Goal: Task Accomplishment & Management: Complete application form

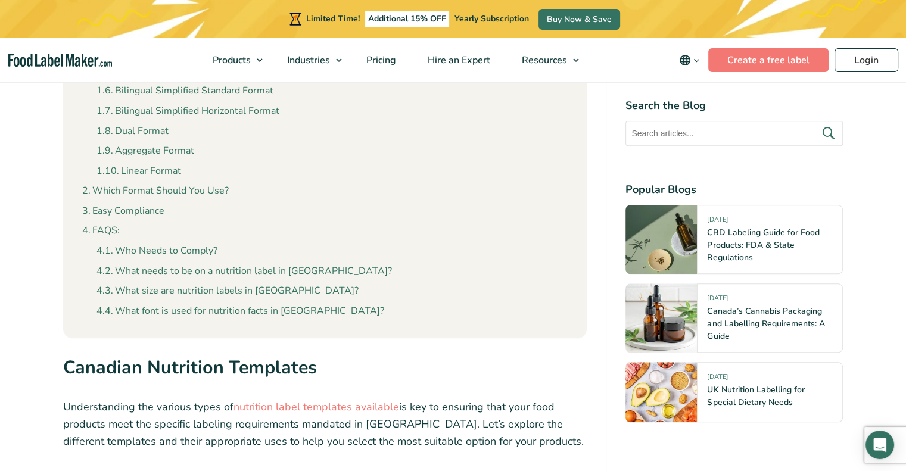
scroll to position [1251, 0]
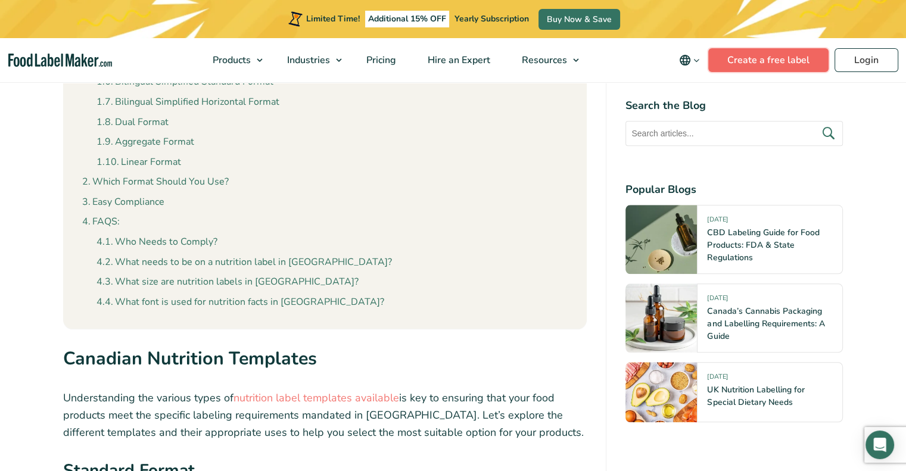
click at [728, 65] on link "Create a free label" at bounding box center [768, 60] width 120 height 24
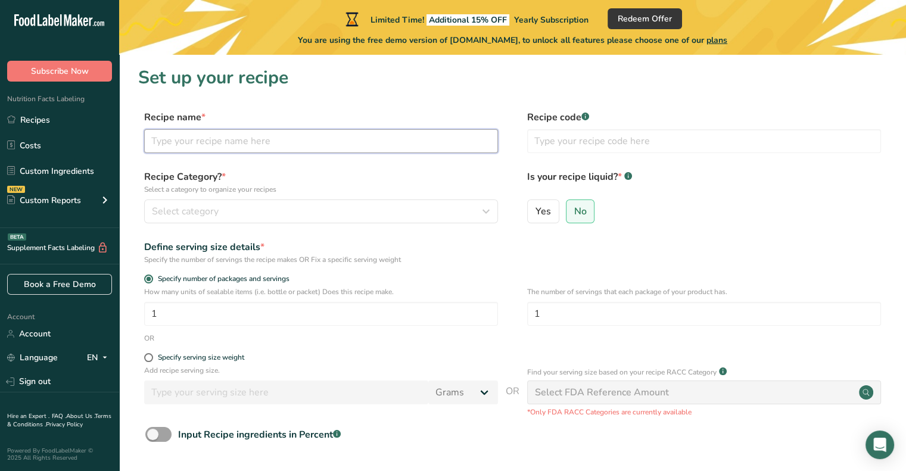
click at [348, 137] on input "text" at bounding box center [321, 141] width 354 height 24
type input "ROUJIAMO"
click at [269, 211] on div "Select category" at bounding box center [317, 211] width 331 height 14
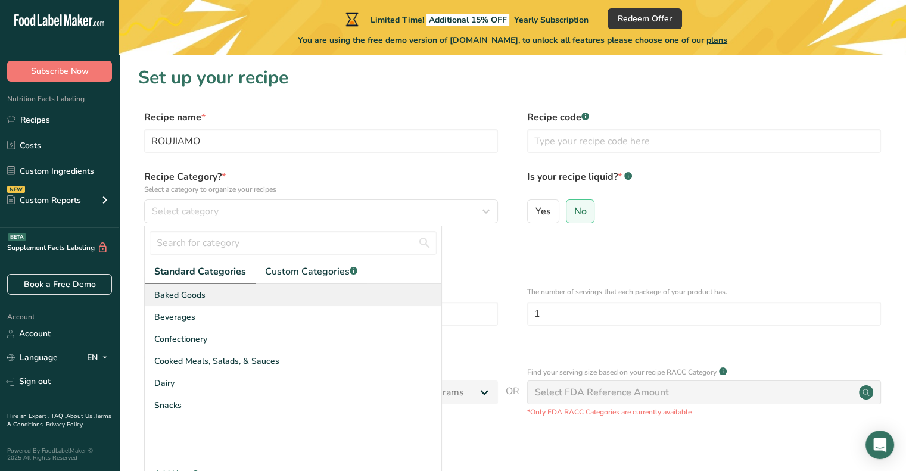
click at [200, 295] on span "Baked Goods" at bounding box center [179, 295] width 51 height 13
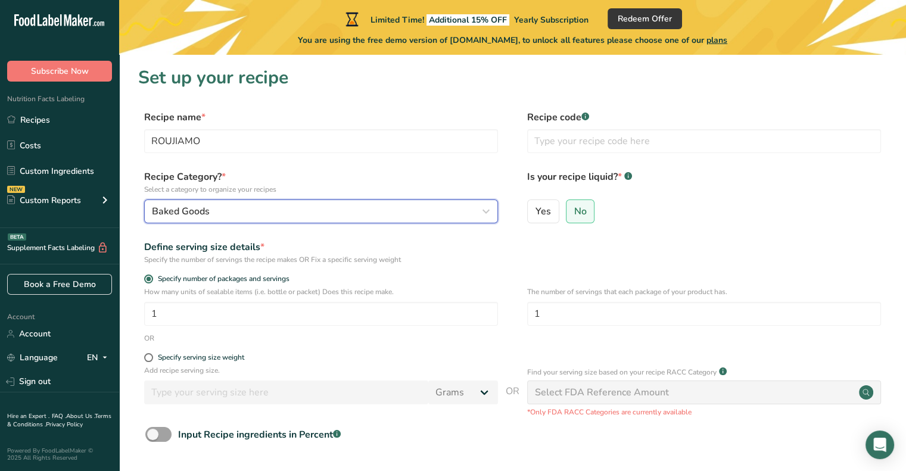
click at [240, 211] on div "Baked Goods" at bounding box center [317, 211] width 331 height 14
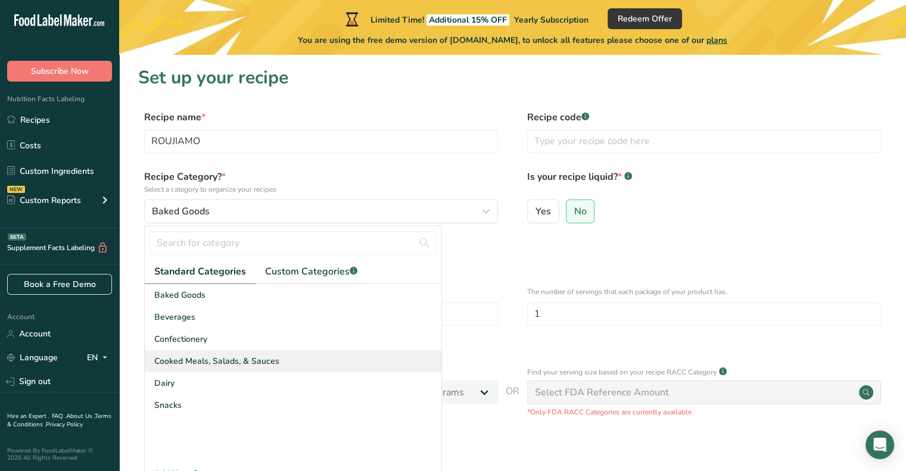
click at [213, 361] on span "Cooked Meals, Salads, & Sauces" at bounding box center [216, 361] width 125 height 13
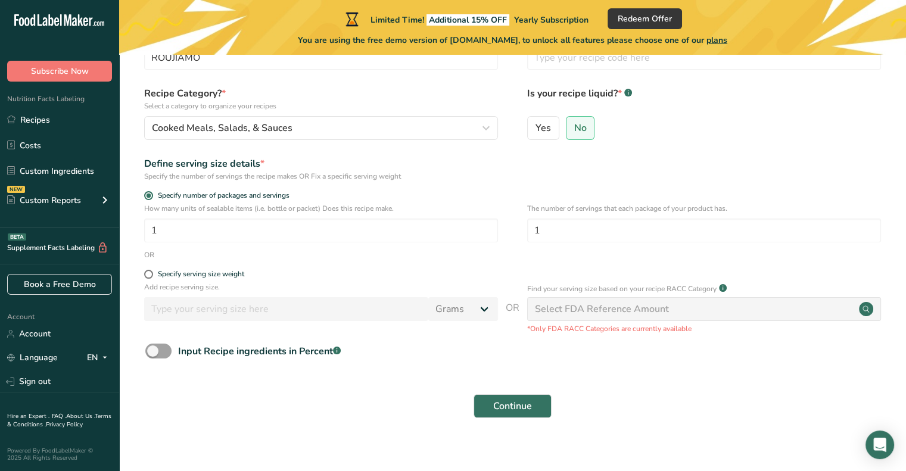
scroll to position [95, 0]
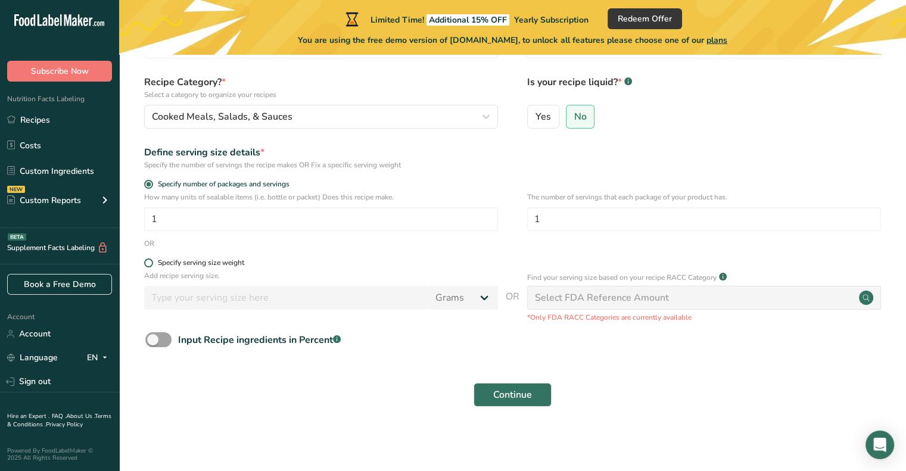
click at [145, 264] on span at bounding box center [148, 262] width 9 height 9
click at [145, 264] on input "Specify serving size weight" at bounding box center [148, 263] width 8 height 8
radio input "true"
radio input "false"
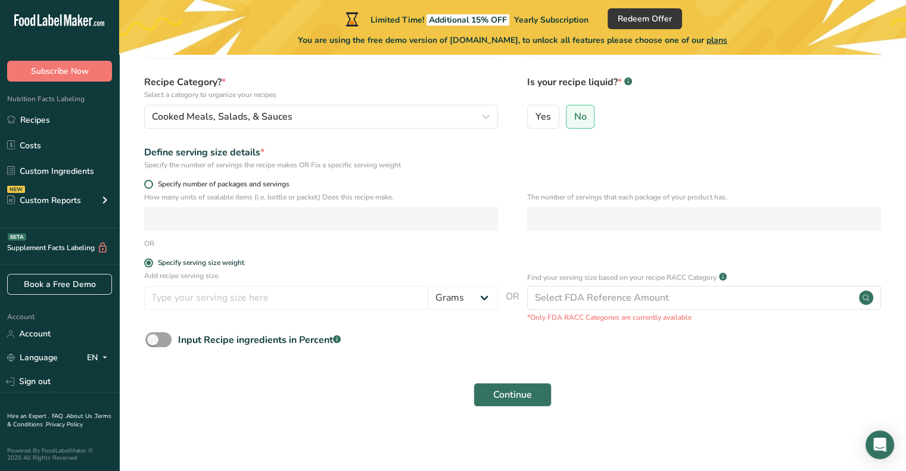
click at [145, 183] on span at bounding box center [148, 184] width 9 height 9
click at [145, 183] on input "Specify number of packages and servings" at bounding box center [148, 184] width 8 height 8
radio input "true"
radio input "false"
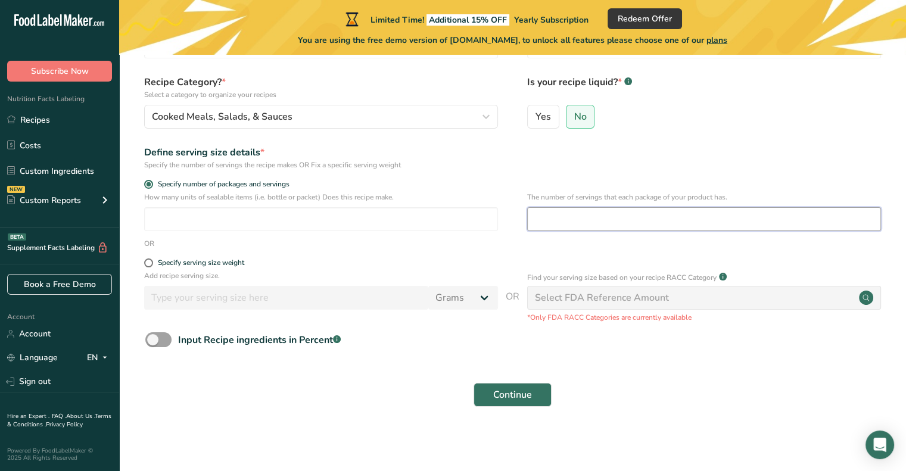
click at [579, 218] on input "number" at bounding box center [704, 219] width 354 height 24
type input "1"
click at [600, 301] on div "Select FDA Reference Amount" at bounding box center [602, 298] width 134 height 14
click at [513, 354] on div "Input Recipe ingredients in Percent .a-a{fill:#347362;}.b-a{fill:#fff;}" at bounding box center [512, 344] width 748 height 24
click at [513, 392] on span "Continue" at bounding box center [512, 395] width 39 height 14
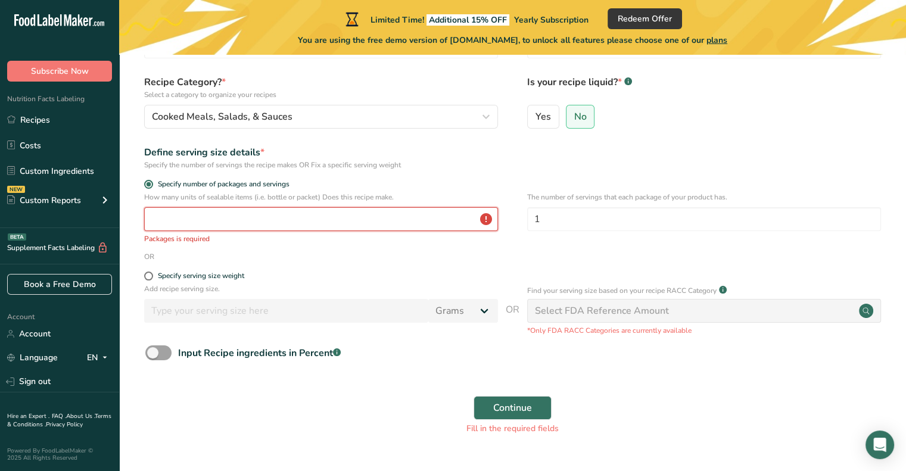
click at [234, 218] on input "number" at bounding box center [321, 219] width 354 height 24
type input "1"
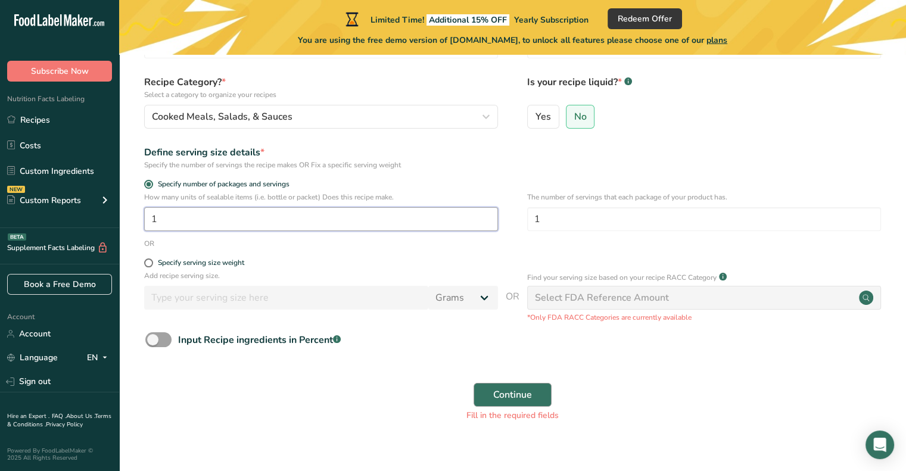
type input "1"
click at [522, 394] on span "Continue" at bounding box center [512, 395] width 39 height 14
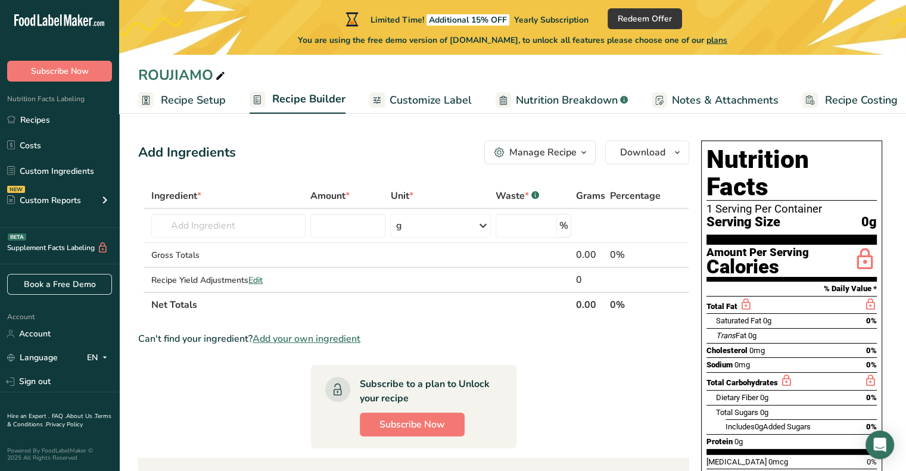
click at [438, 99] on span "Customize Label" at bounding box center [430, 100] width 82 height 16
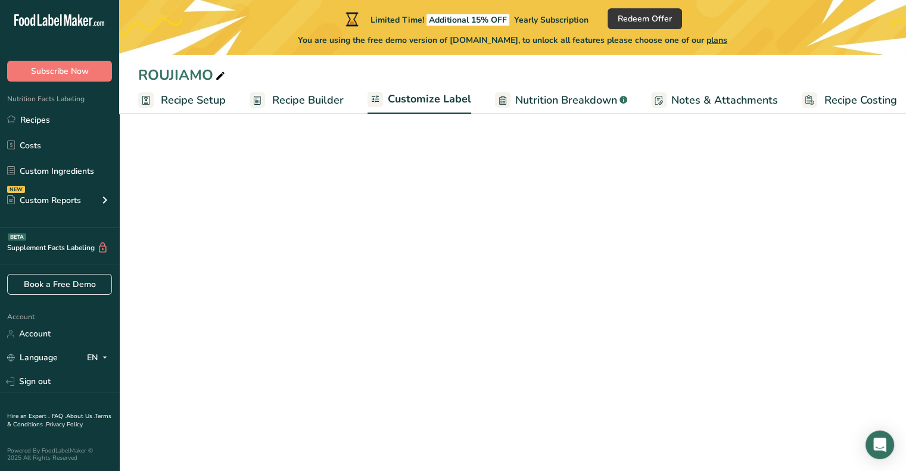
scroll to position [0, 10]
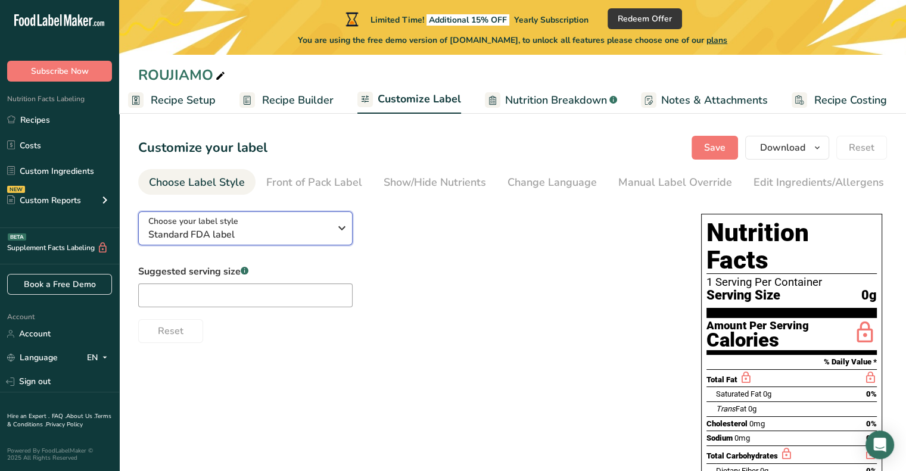
click at [321, 235] on span "Standard FDA label" at bounding box center [239, 234] width 182 height 14
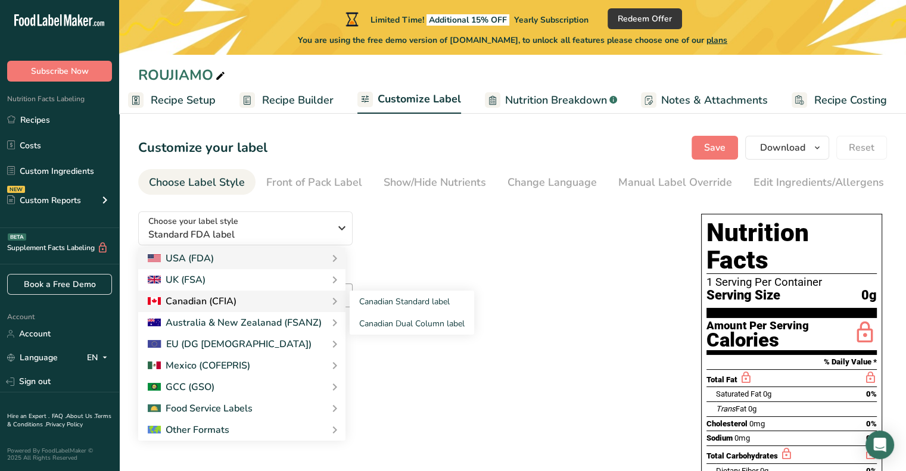
click at [257, 301] on div "Canadian (CFIA)" at bounding box center [242, 301] width 188 height 14
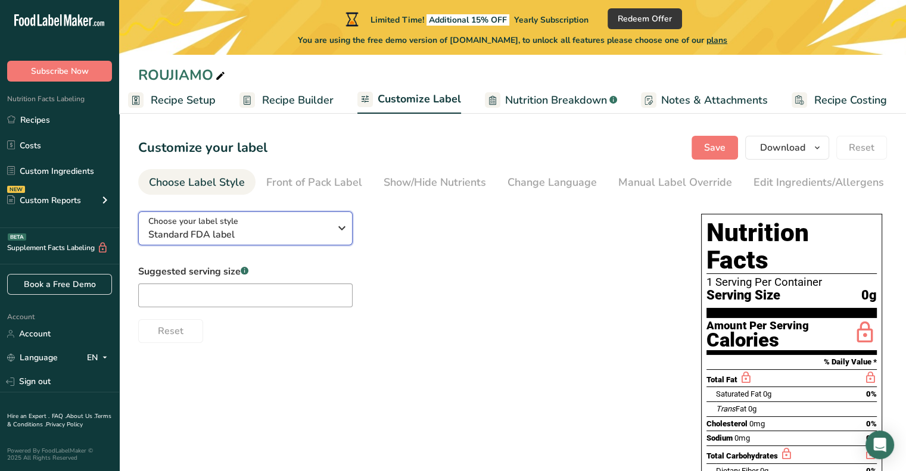
click at [291, 232] on span "Standard FDA label" at bounding box center [239, 234] width 182 height 14
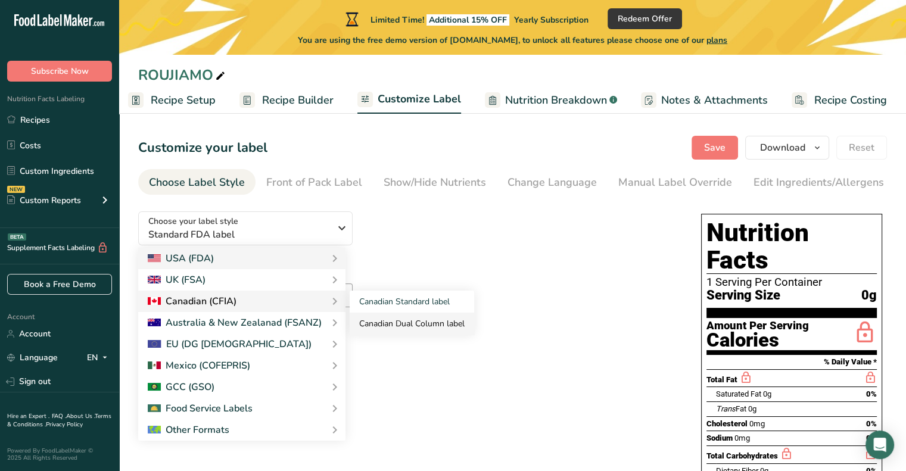
click at [383, 326] on link "Canadian Dual Column label" at bounding box center [411, 324] width 124 height 22
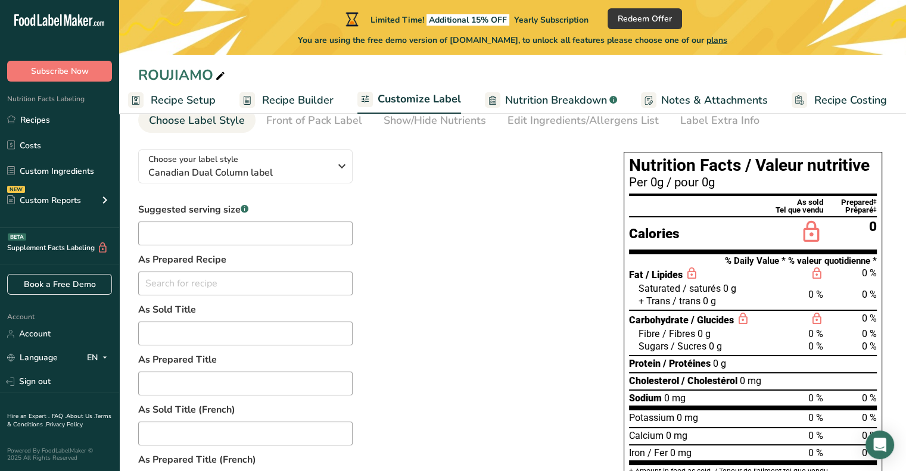
scroll to position [62, 0]
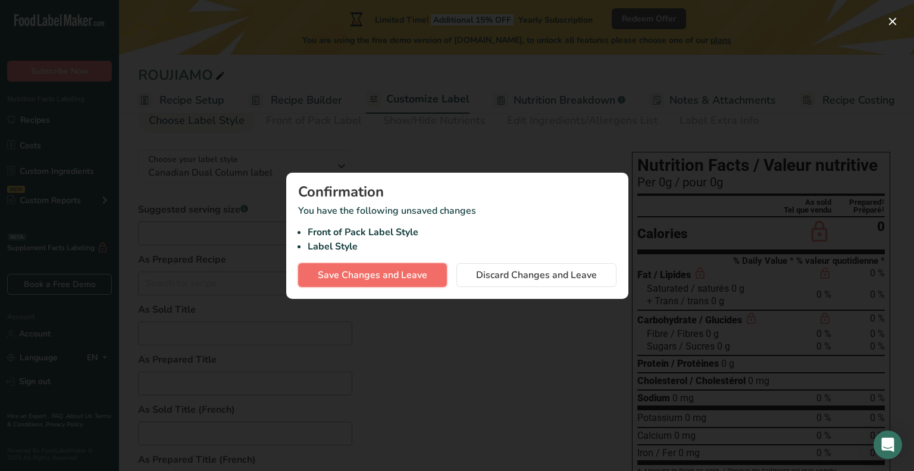
click at [409, 273] on span "Save Changes and Leave" at bounding box center [373, 275] width 110 height 14
